Goal: Transaction & Acquisition: Obtain resource

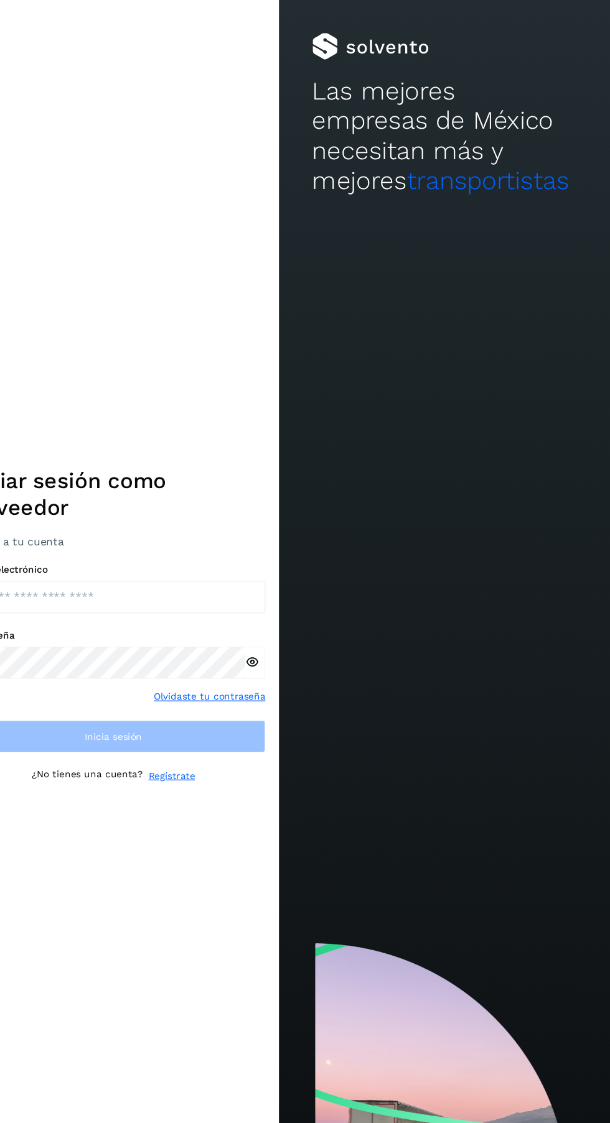
click at [299, 527] on div "2 /2 Iniciar sesión como proveedor Accede a tu cuenta Correo electrónico Contra…" at bounding box center [152, 561] width 305 height 1123
click at [223, 565] on input "email" at bounding box center [152, 550] width 280 height 30
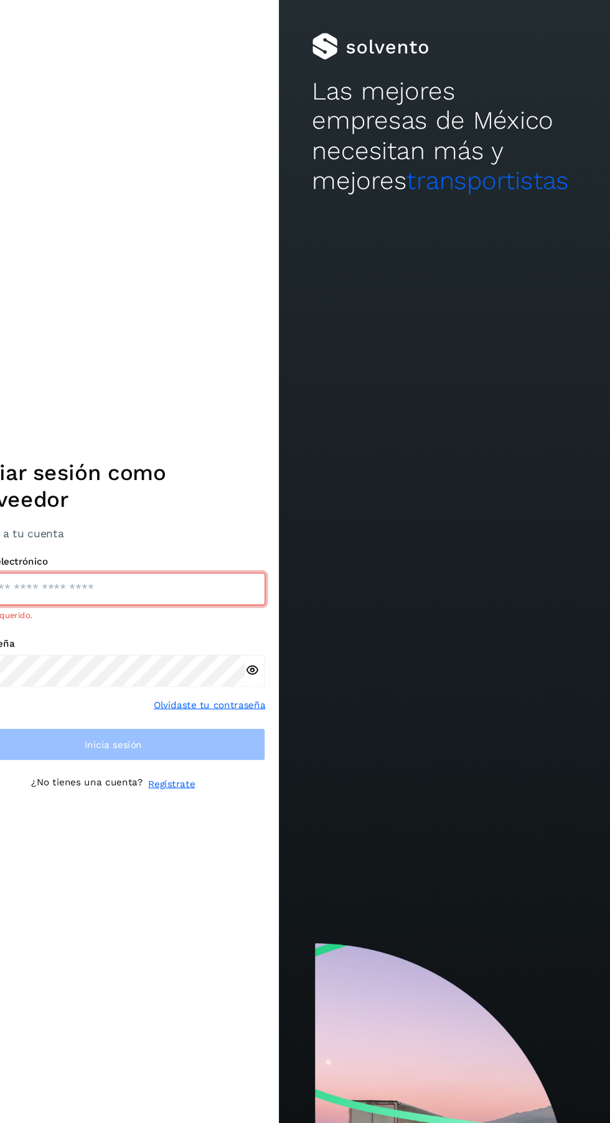
type input "**********"
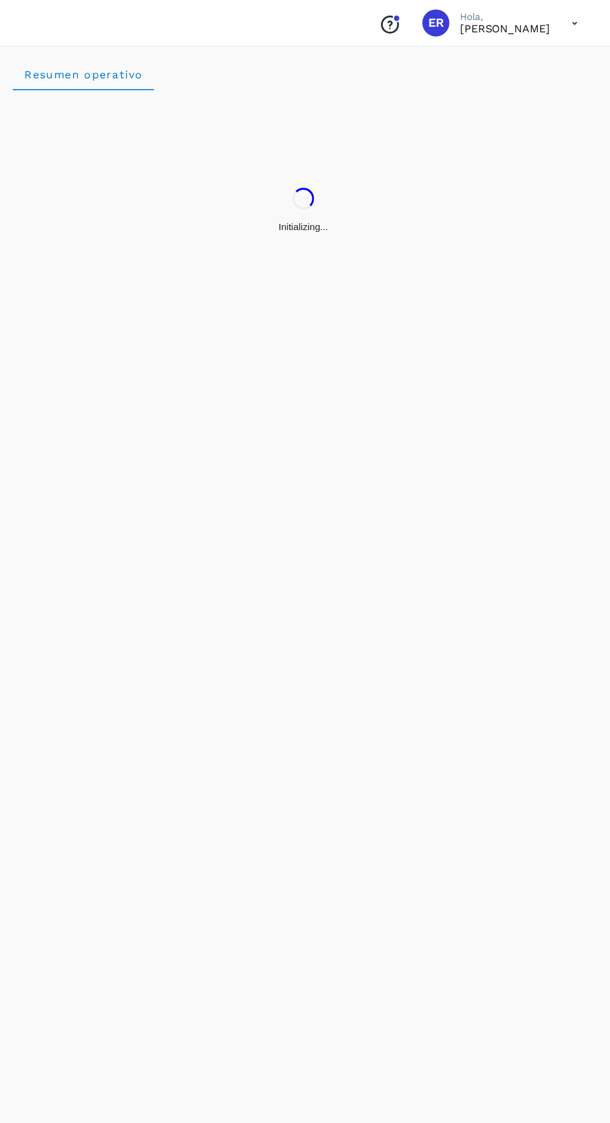
click at [234, 733] on div "Resumen operativo" at bounding box center [327, 581] width 565 height 1085
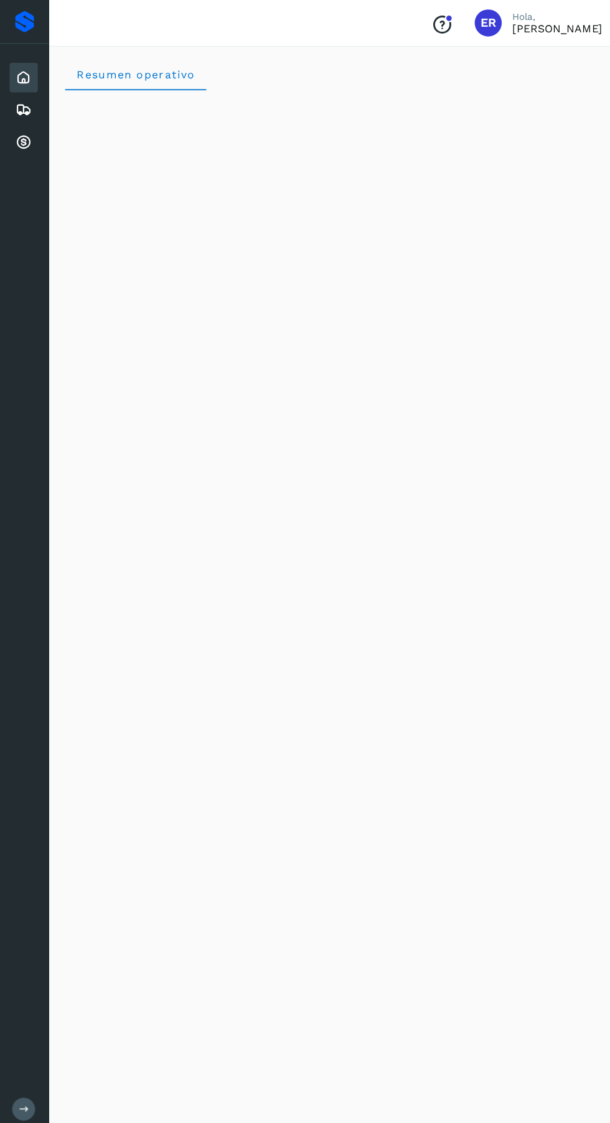
click at [19, 132] on icon at bounding box center [21, 131] width 15 height 15
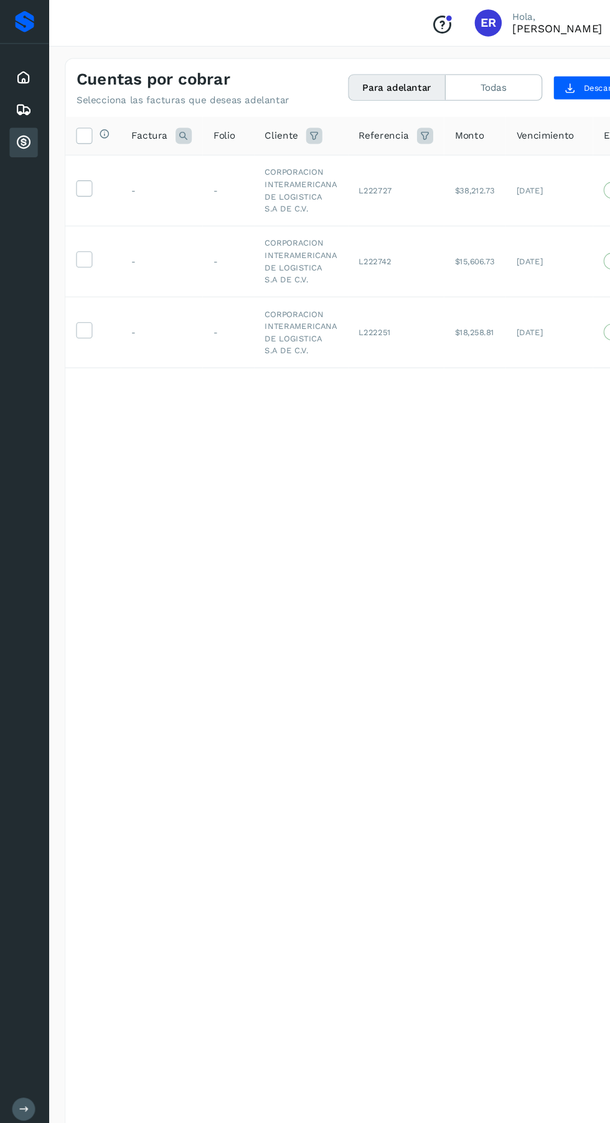
click at [77, 176] on icon at bounding box center [77, 172] width 13 height 13
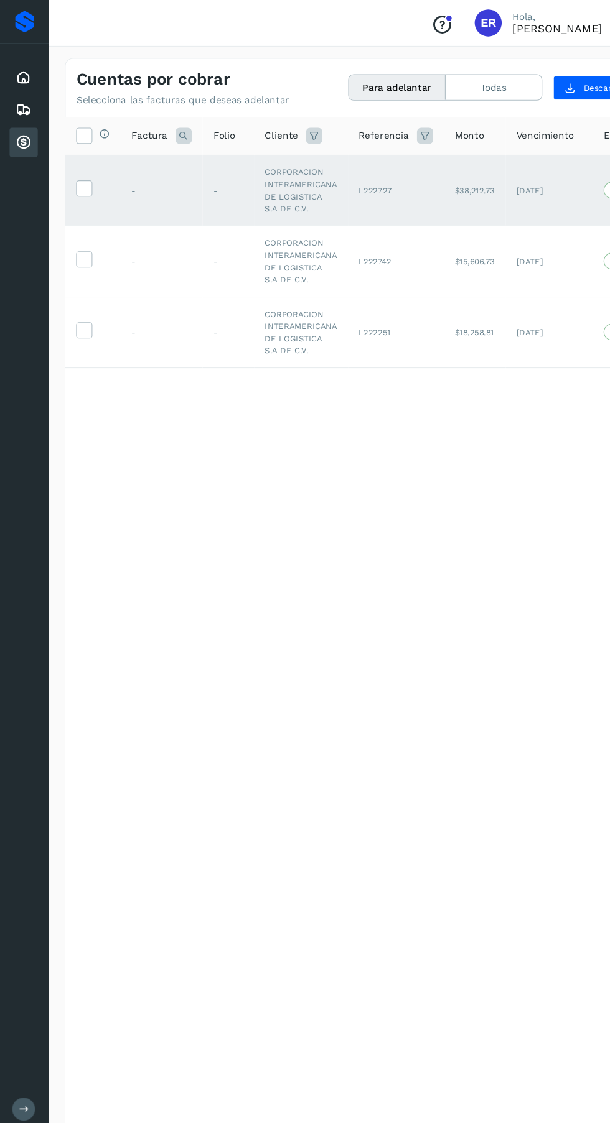
click at [84, 234] on label at bounding box center [77, 238] width 15 height 15
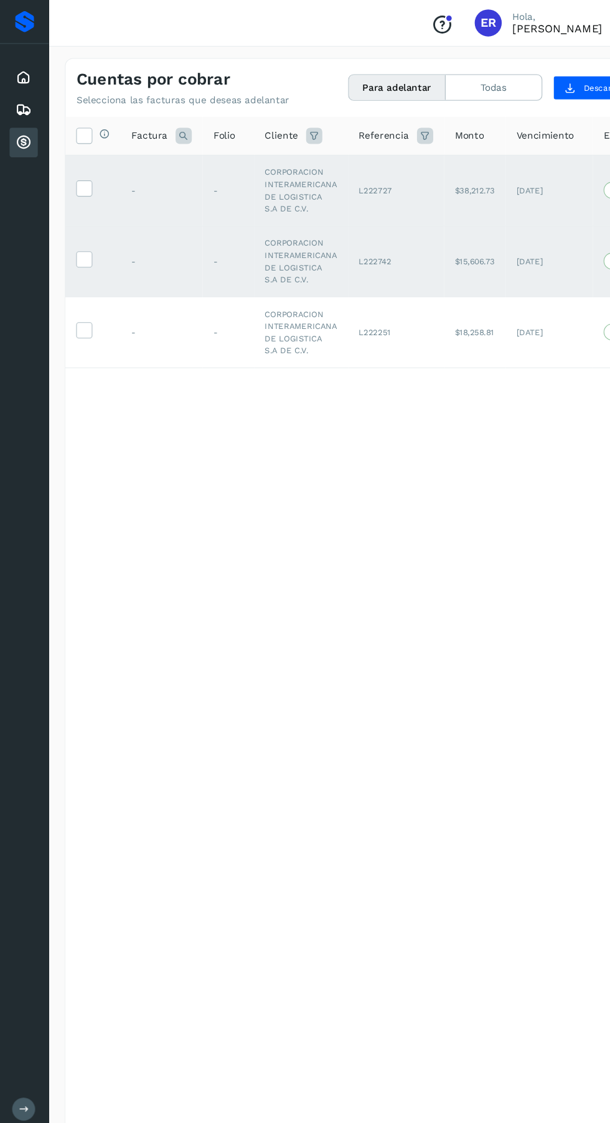
click at [77, 306] on icon at bounding box center [77, 303] width 13 height 13
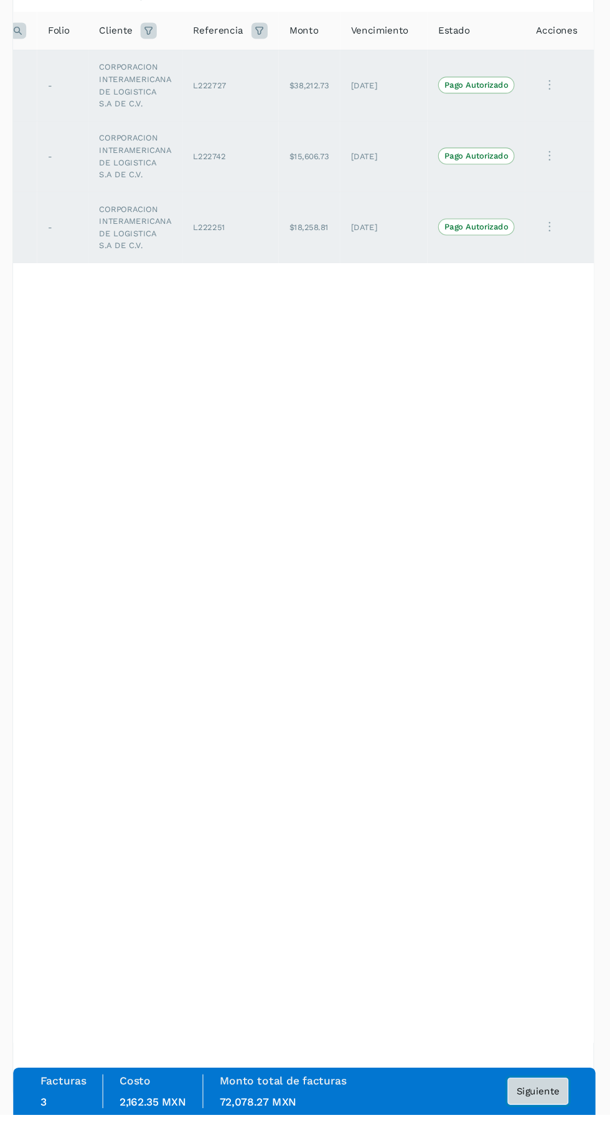
click at [555, 1114] on button "Siguiente" at bounding box center [543, 1101] width 56 height 25
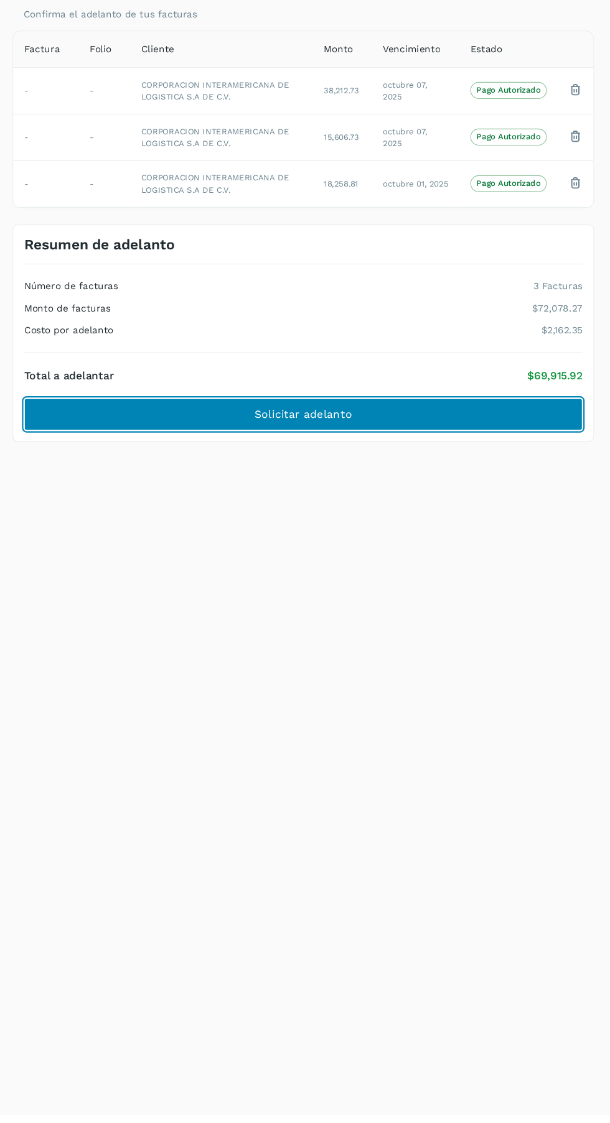
click at [486, 479] on button "Solicitar adelanto" at bounding box center [327, 478] width 514 height 30
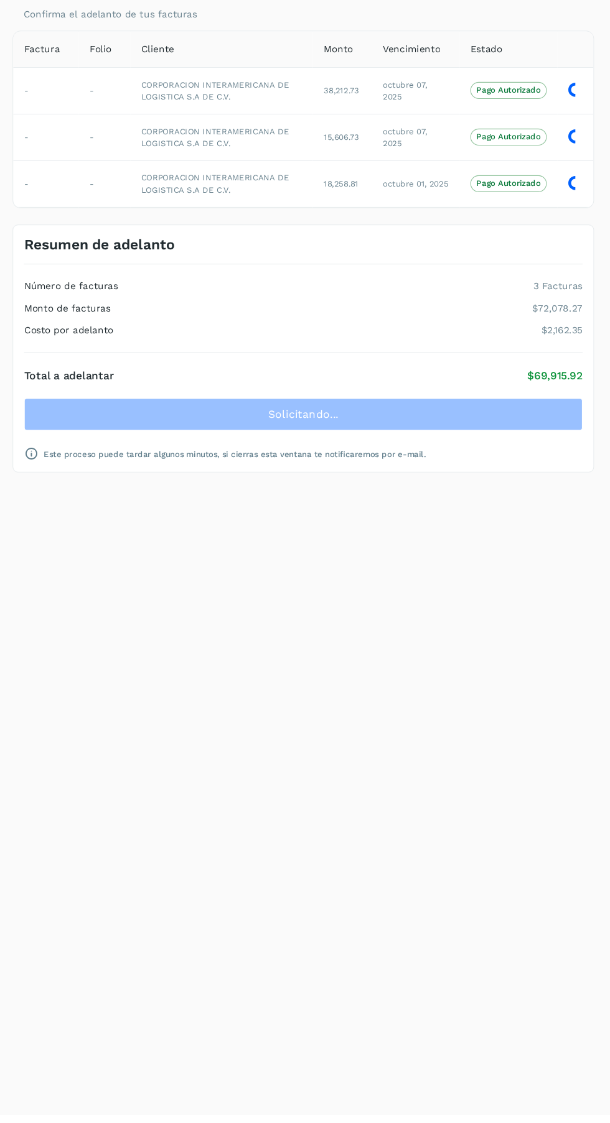
click at [485, 996] on div "Cuentas por cobrar Facturas a Adelantar Facturas a Adelantar Confirma el adelan…" at bounding box center [327, 580] width 535 height 1055
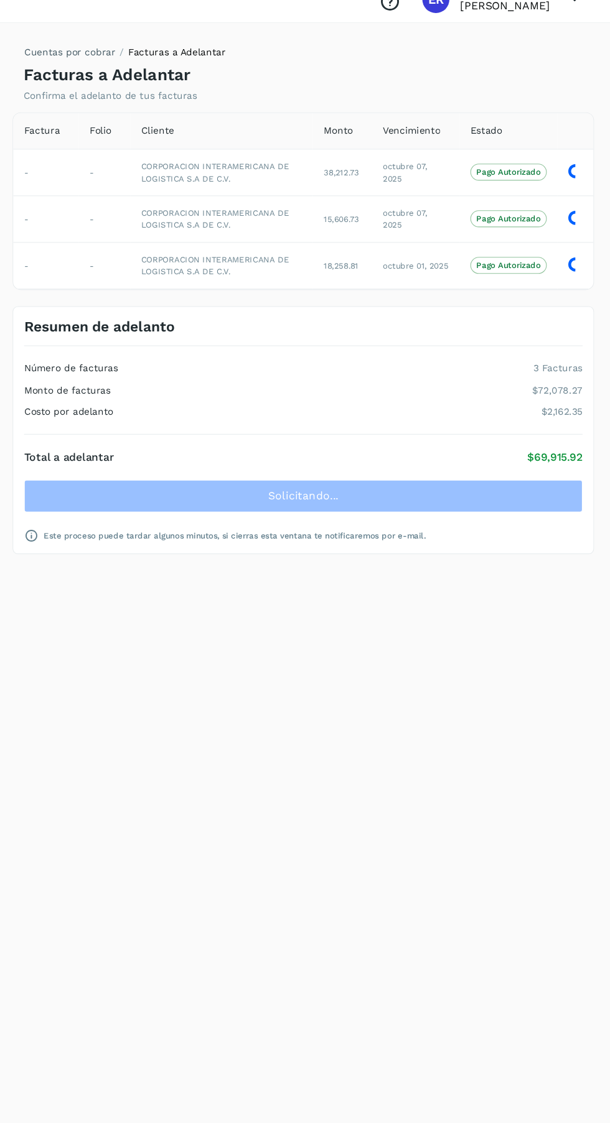
click at [401, 883] on div "Cuentas por cobrar Facturas a Adelantar Facturas a Adelantar Confirma el adelan…" at bounding box center [327, 580] width 535 height 1055
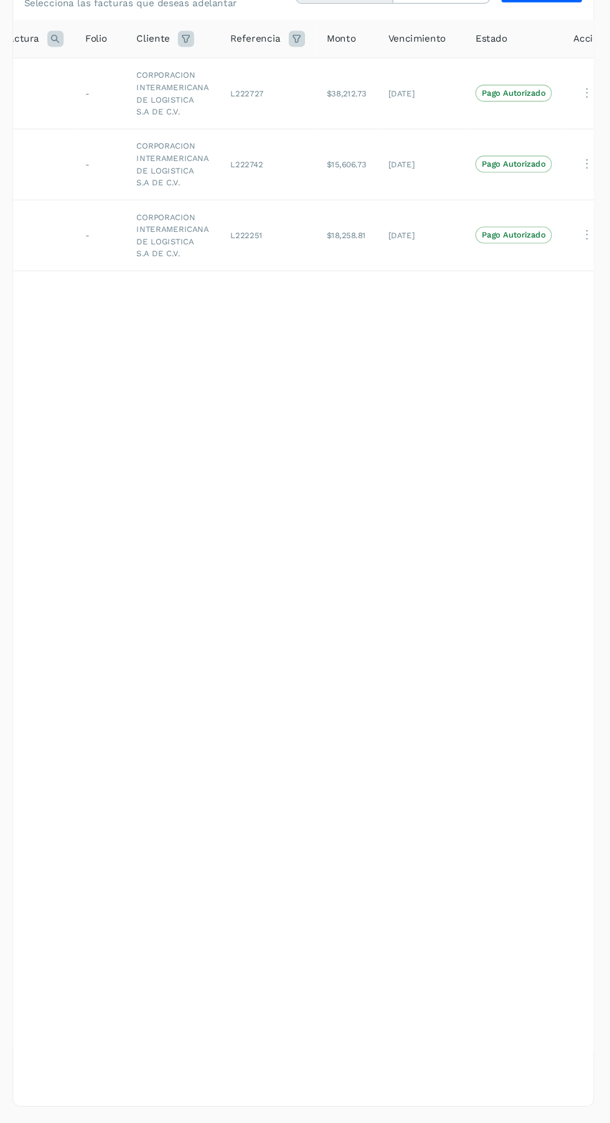
scroll to position [0, 104]
